Goal: Navigation & Orientation: Find specific page/section

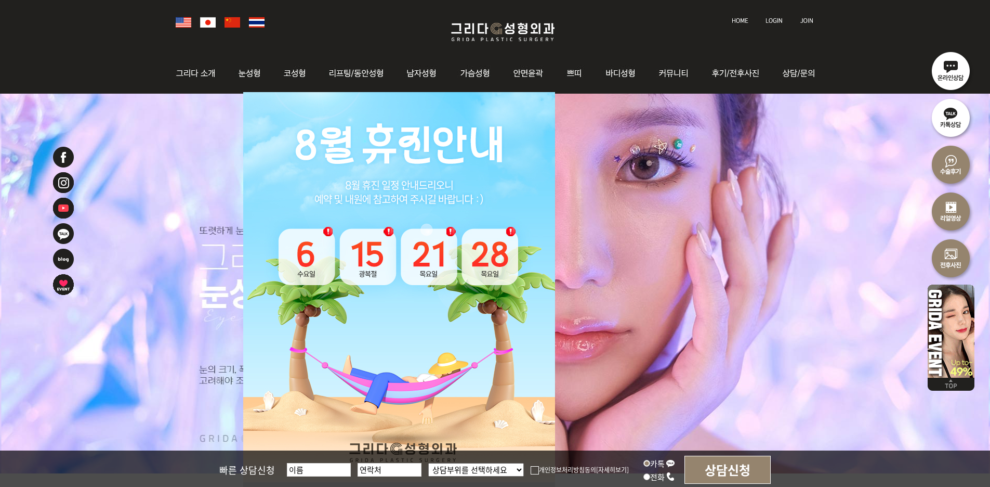
scroll to position [208, 0]
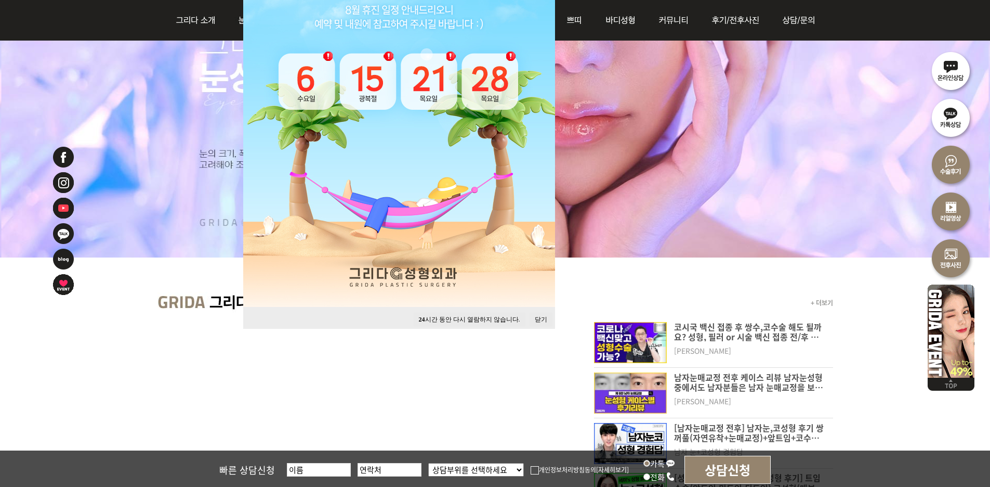
click at [542, 319] on button "닫기" at bounding box center [541, 319] width 23 height 14
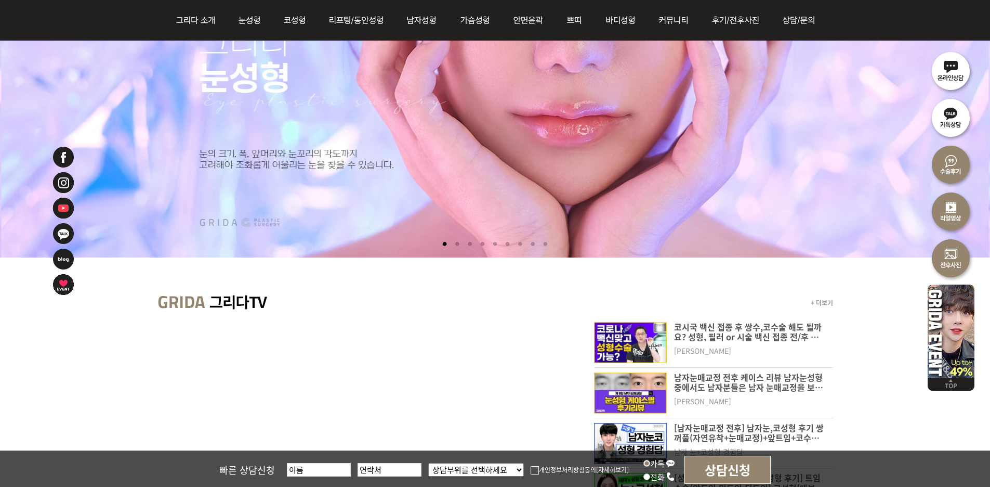
scroll to position [0, 0]
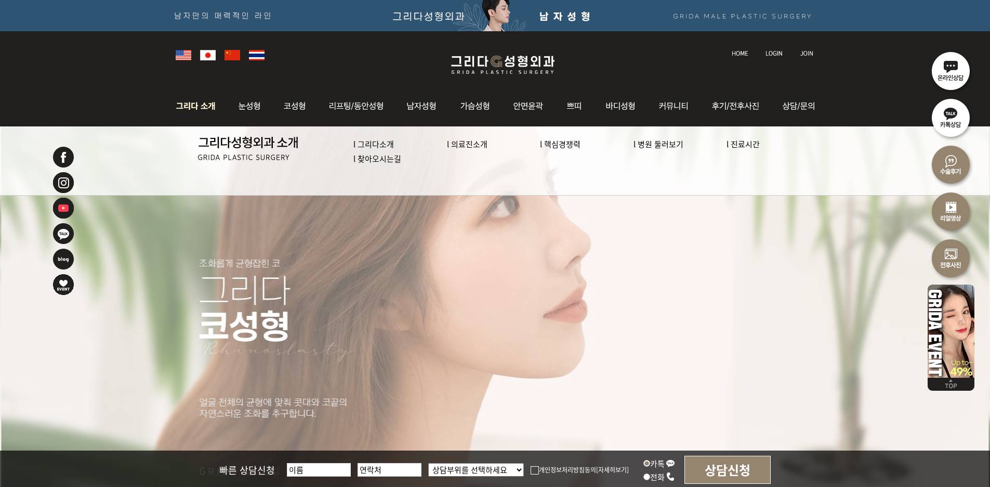
click at [473, 144] on link "l 의료진소개" at bounding box center [467, 143] width 41 height 11
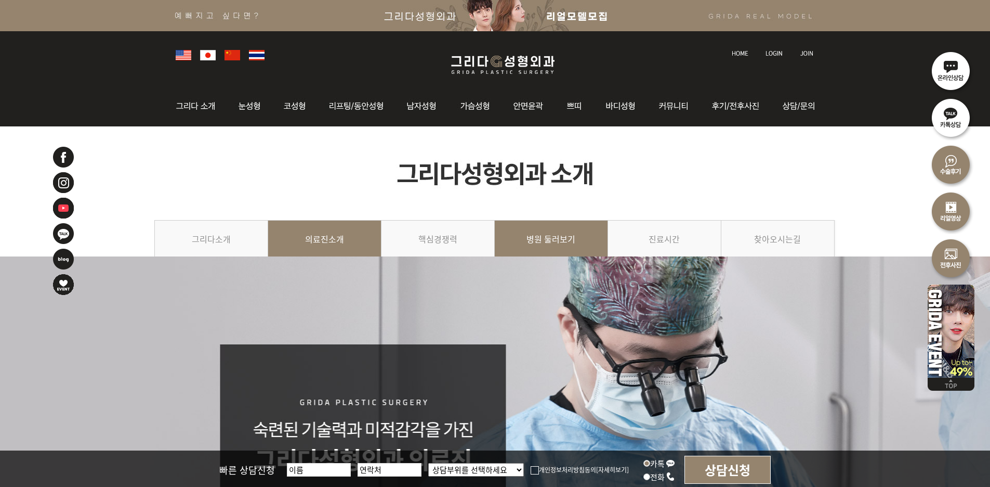
click at [574, 234] on link "병원 둘러보기" at bounding box center [551, 243] width 113 height 47
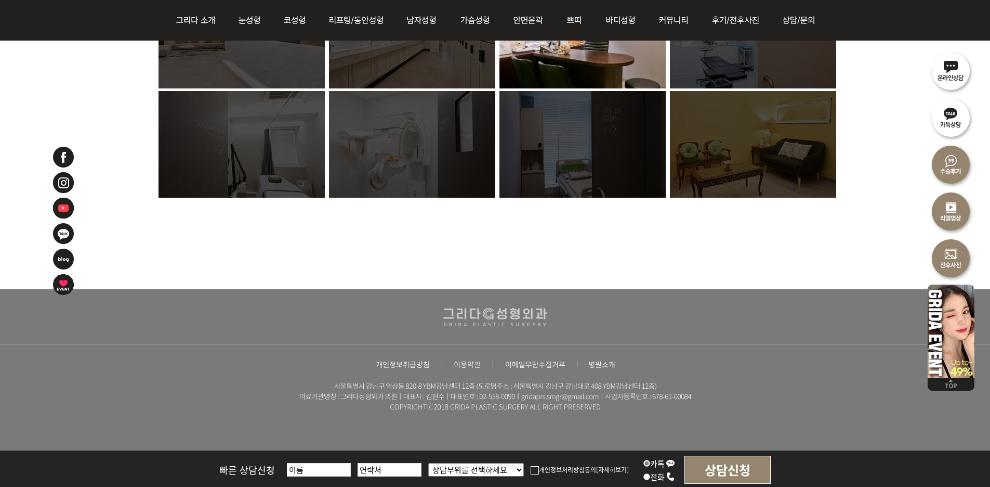
scroll to position [620, 0]
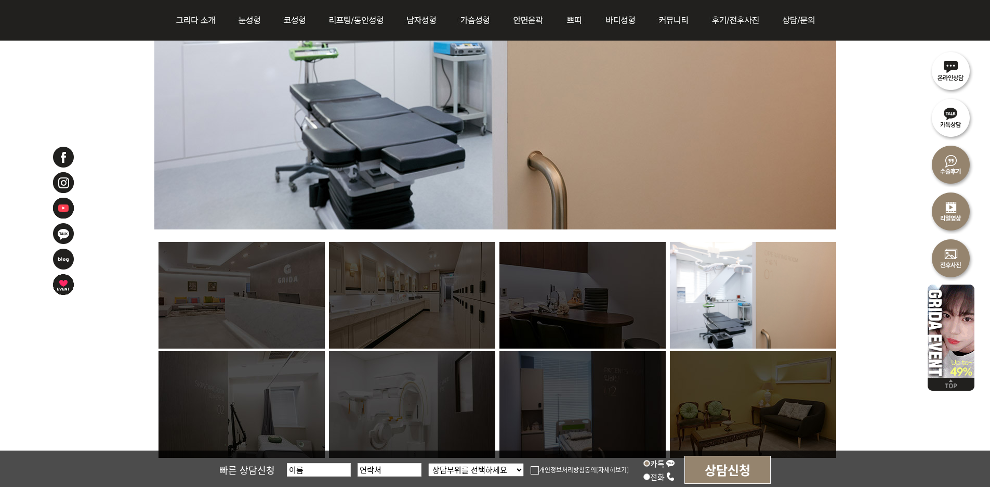
click at [227, 315] on img at bounding box center [242, 295] width 166 height 107
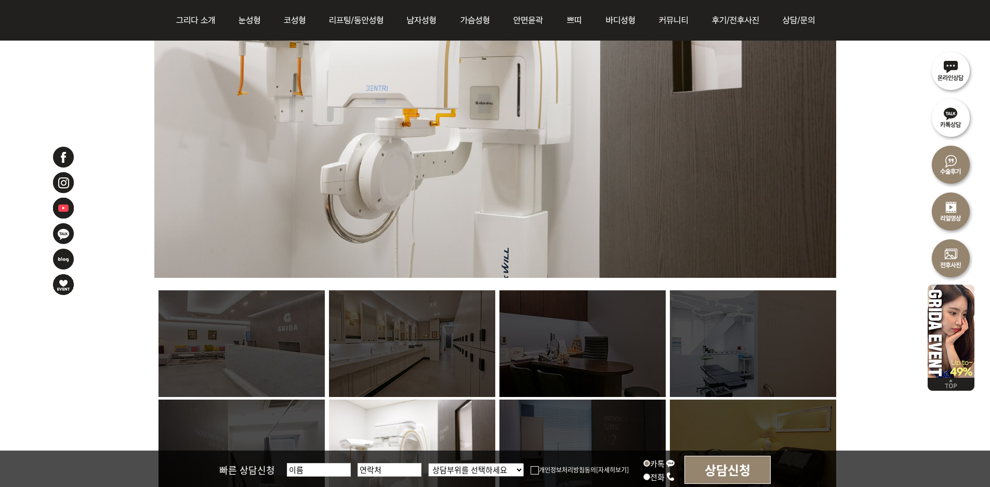
scroll to position [672, 0]
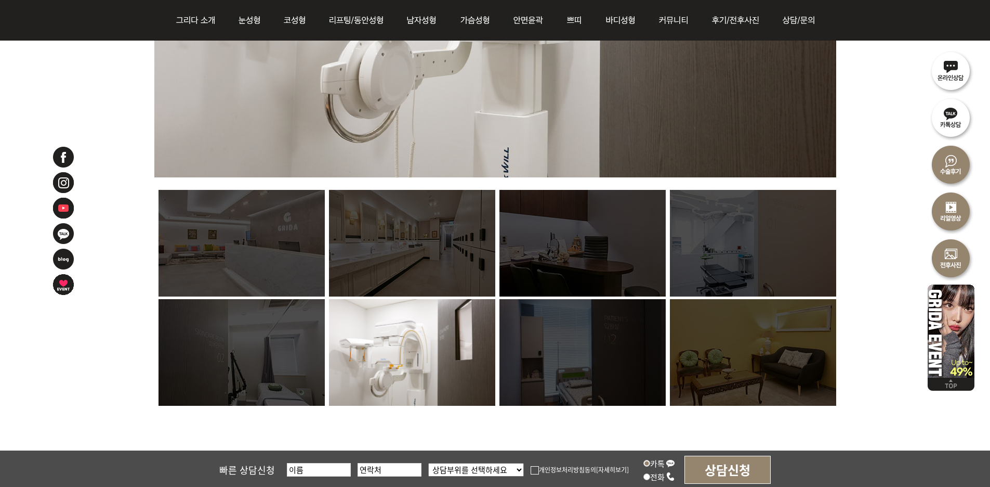
click at [256, 252] on img at bounding box center [242, 243] width 166 height 107
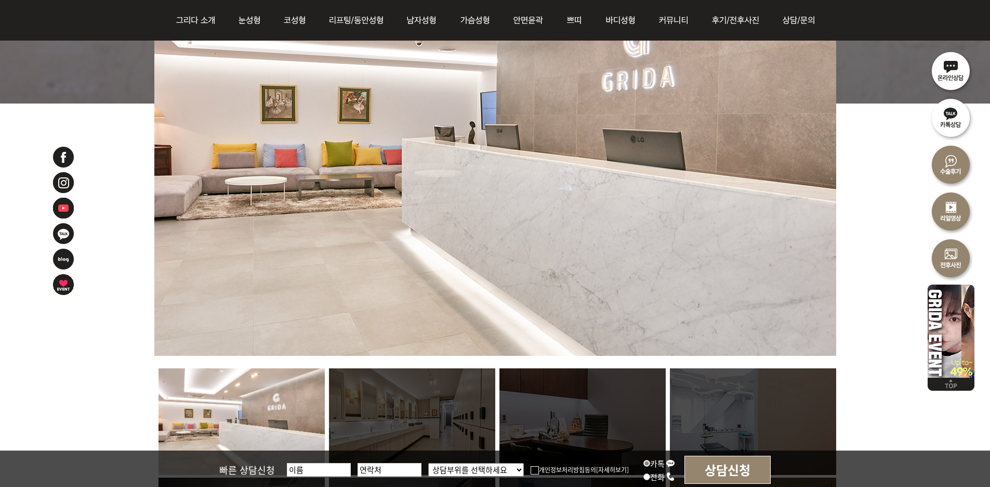
scroll to position [412, 0]
